Goal: Obtain resource: Obtain resource

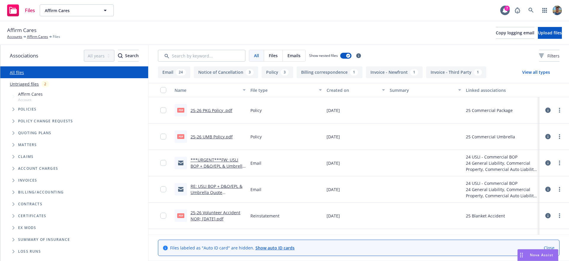
click at [211, 110] on link "25-26 PKG Policy .pdf" at bounding box center [212, 111] width 42 height 6
click at [546, 109] on icon at bounding box center [548, 110] width 5 height 5
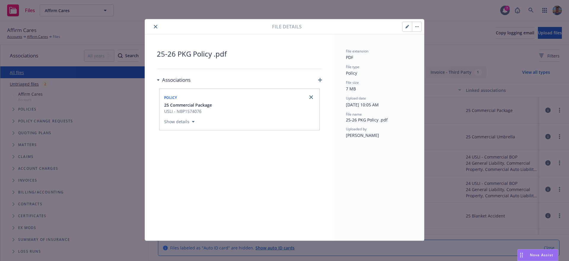
click at [154, 23] on button "close" at bounding box center [155, 26] width 7 height 7
